Goal: Task Accomplishment & Management: Use online tool/utility

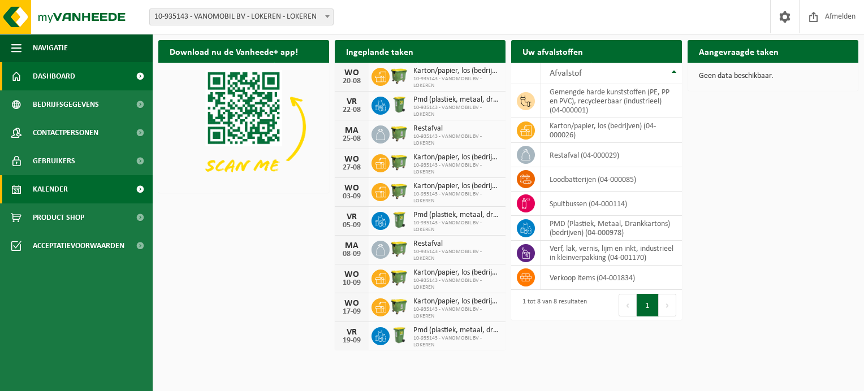
click at [51, 191] on span "Kalender" at bounding box center [50, 189] width 35 height 28
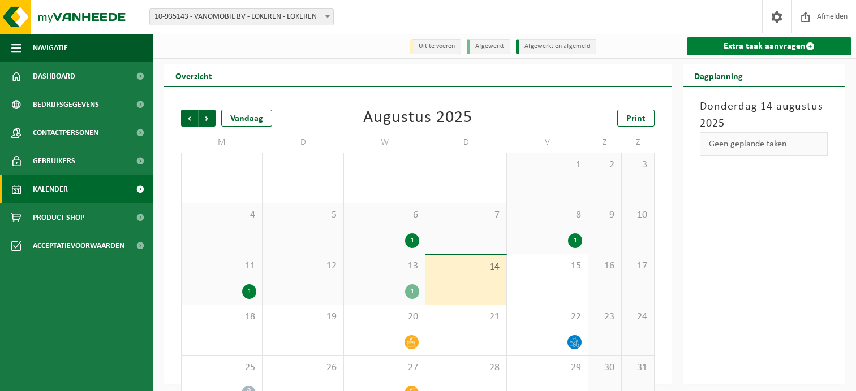
click at [764, 48] on link "Extra taak aanvragen" at bounding box center [769, 46] width 165 height 18
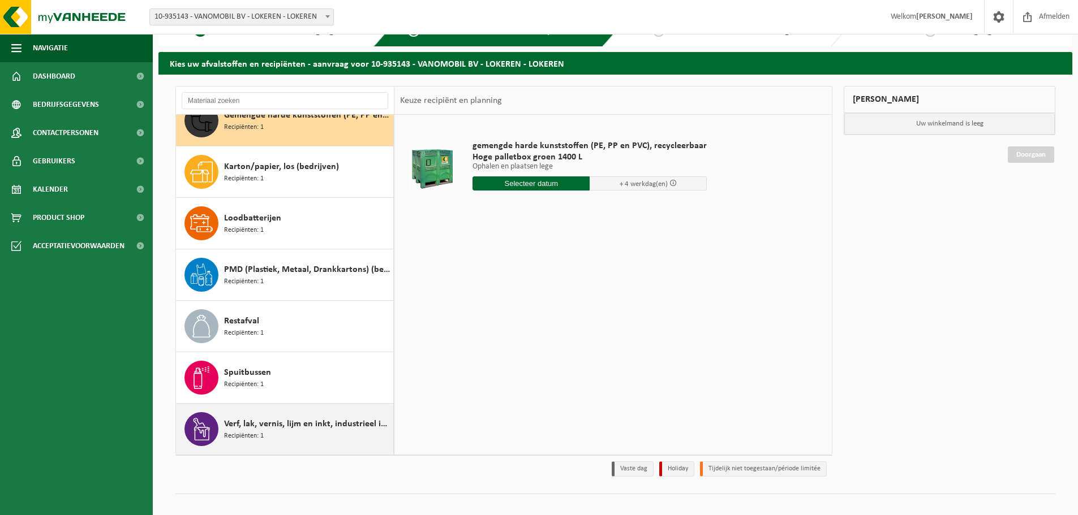
scroll to position [37, 0]
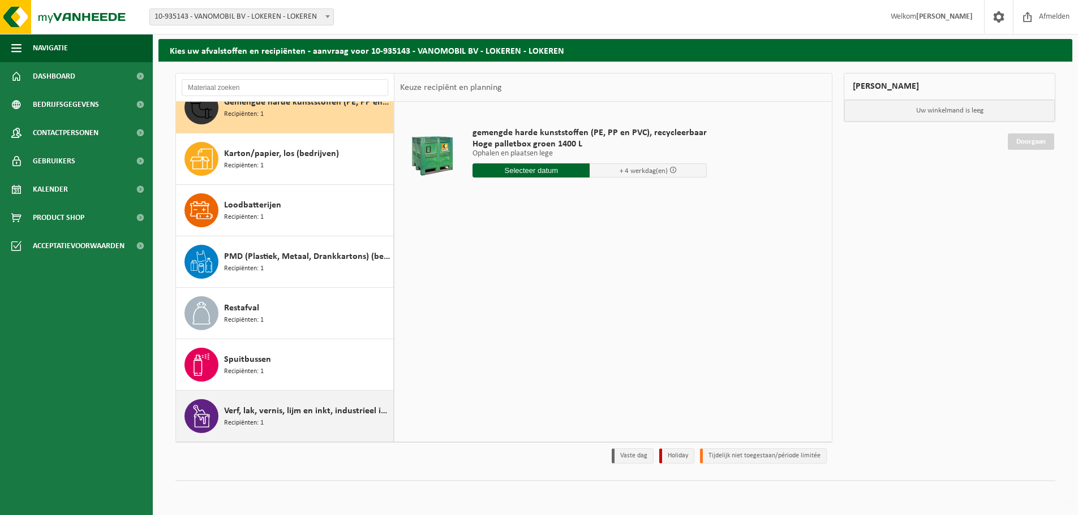
click at [283, 391] on span "Verf, lak, vernis, lijm en inkt, industrieel in kleinverpakking" at bounding box center [307, 411] width 166 height 14
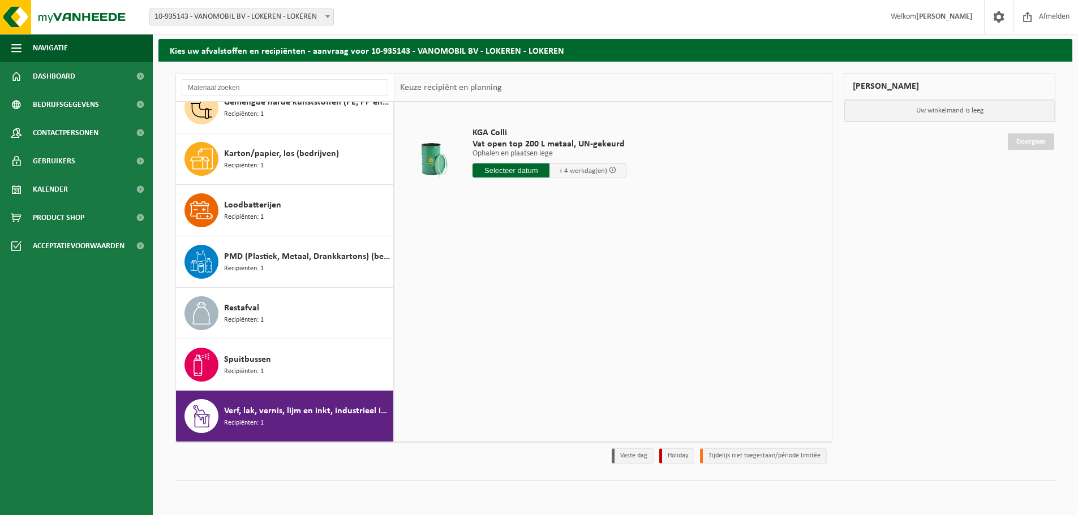
click at [507, 173] on input "text" at bounding box center [510, 170] width 77 height 14
click at [480, 290] on div "18" at bounding box center [483, 289] width 20 height 18
type input "Van 2025-08-18"
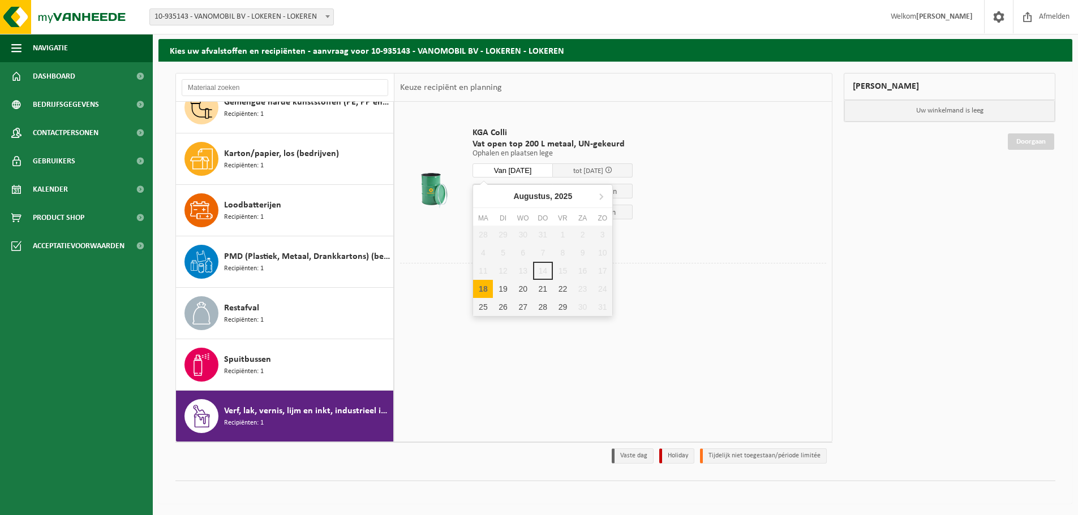
click at [514, 171] on input "Van 2025-08-18" at bounding box center [512, 170] width 80 height 14
click at [563, 271] on div "28 29 30 31 1 2 3 4 5 6 7 8 9 10 11 12 13 14 15 16 17 18 19 20 21 22 23 24 25 2…" at bounding box center [542, 271] width 139 height 91
click at [483, 288] on div "18" at bounding box center [483, 289] width 20 height 18
click at [479, 285] on div "18" at bounding box center [483, 289] width 20 height 18
type input "Van 2025-08-18"
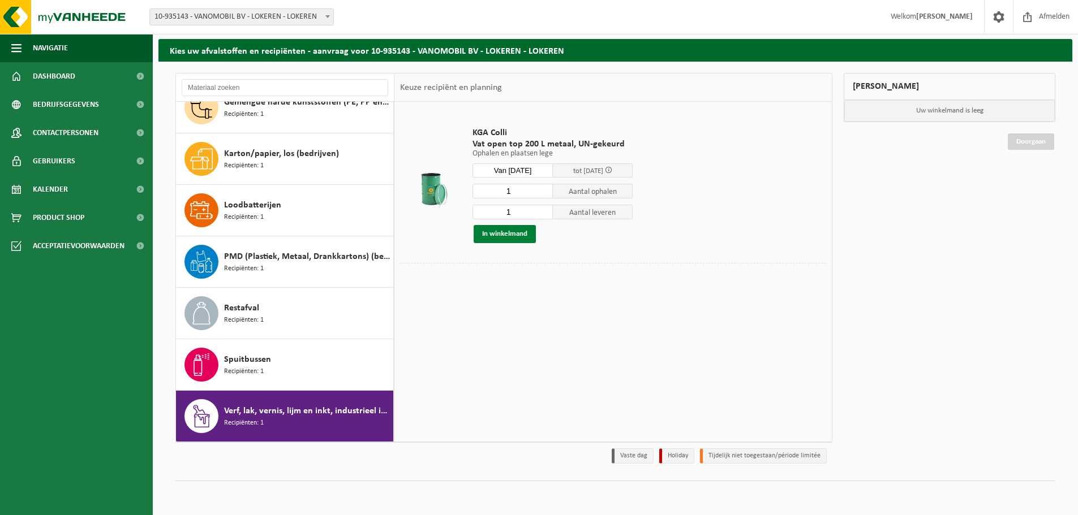
click at [497, 233] on button "In winkelmand" at bounding box center [505, 234] width 62 height 18
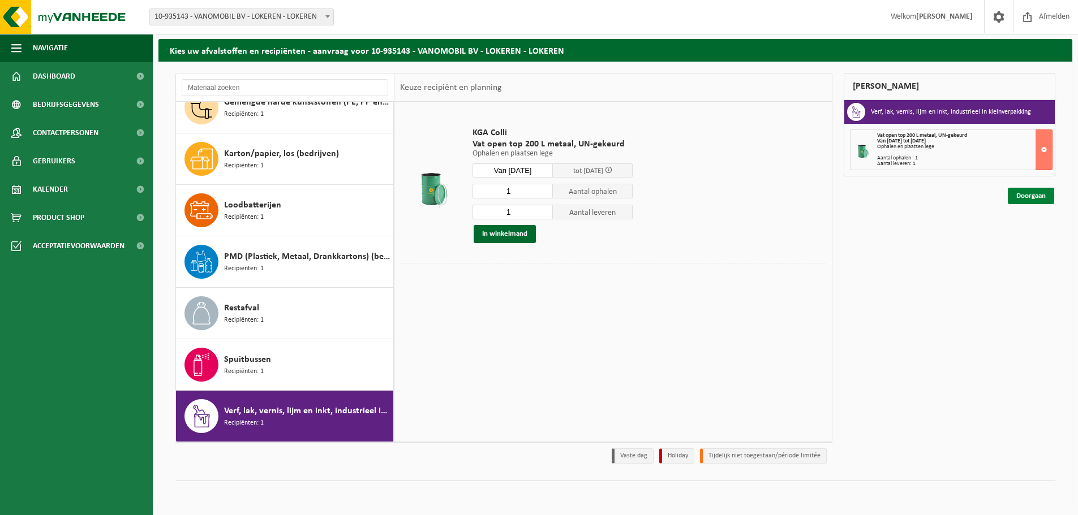
click at [855, 196] on link "Doorgaan" at bounding box center [1031, 196] width 46 height 16
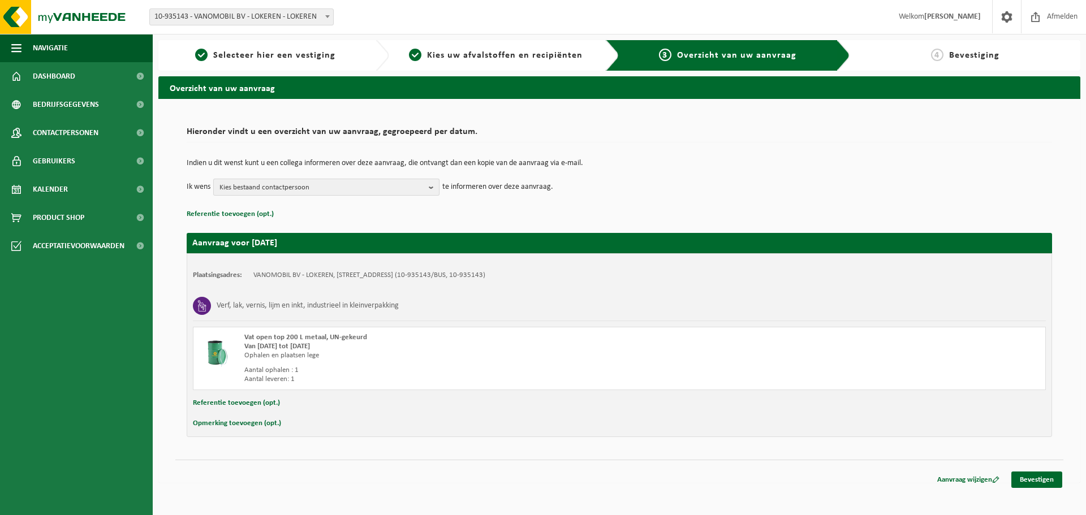
click at [343, 180] on span "Kies bestaand contactpersoon" at bounding box center [321, 187] width 205 height 17
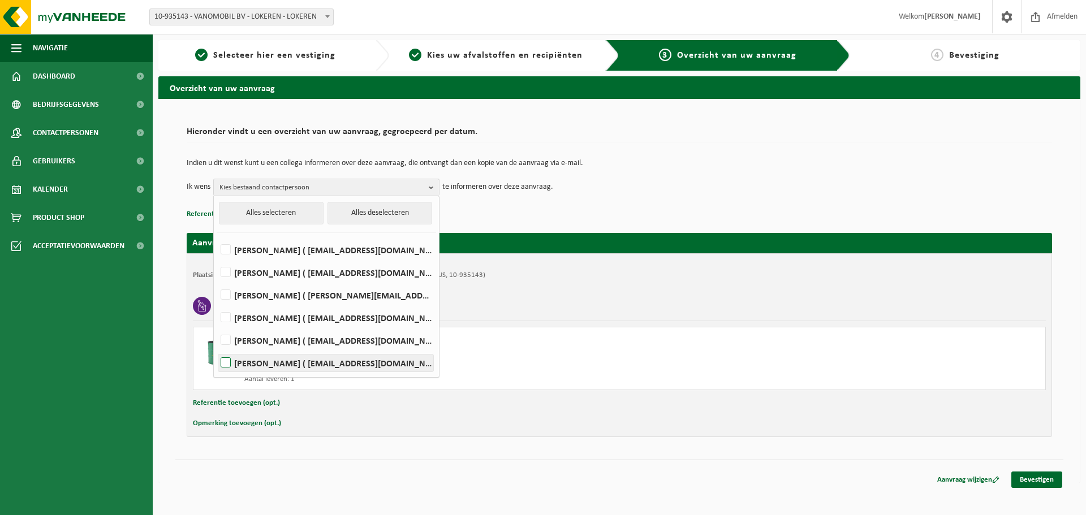
click at [279, 361] on label "Natasja Vervaet ( natasja@vanomobil.be )" at bounding box center [325, 363] width 215 height 17
click at [217, 349] on input "Natasja Vervaet ( natasja@vanomobil.be )" at bounding box center [216, 348] width 1 height 1
checkbox input "true"
click at [558, 205] on div "Indien u dit wenst kunt u een collega informeren over deze aanvraag, die ontvan…" at bounding box center [620, 177] width 866 height 59
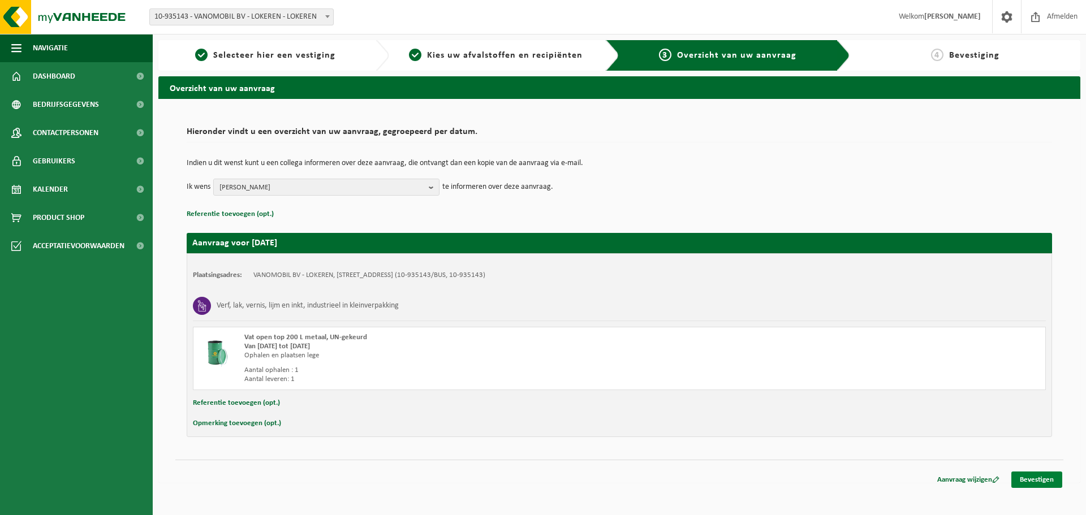
click at [1035, 480] on link "Bevestigen" at bounding box center [1036, 480] width 51 height 16
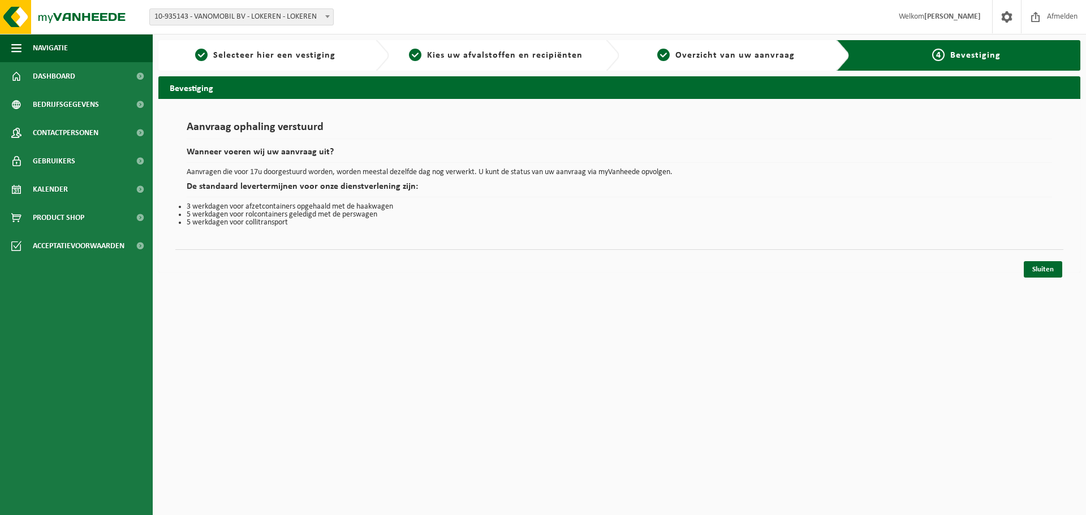
click at [523, 257] on div "Sluiten" at bounding box center [619, 255] width 888 height 12
click at [1043, 268] on link "Sluiten" at bounding box center [1043, 269] width 38 height 16
